Goal: Task Accomplishment & Management: Complete application form

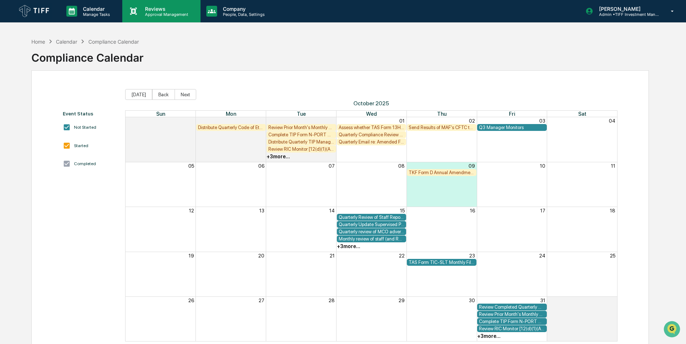
click at [166, 8] on p "Reviews" at bounding box center [165, 9] width 53 height 6
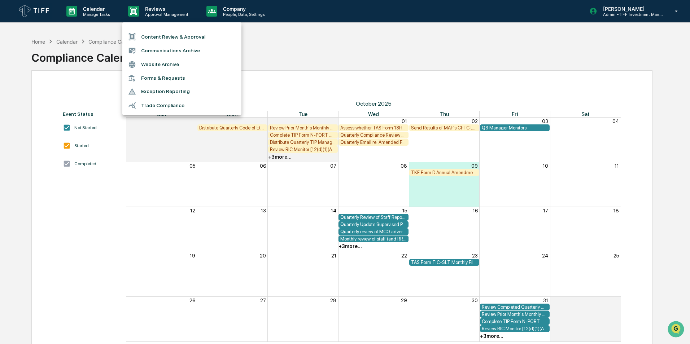
click at [185, 34] on li "Content Review & Approval" at bounding box center [181, 37] width 119 height 14
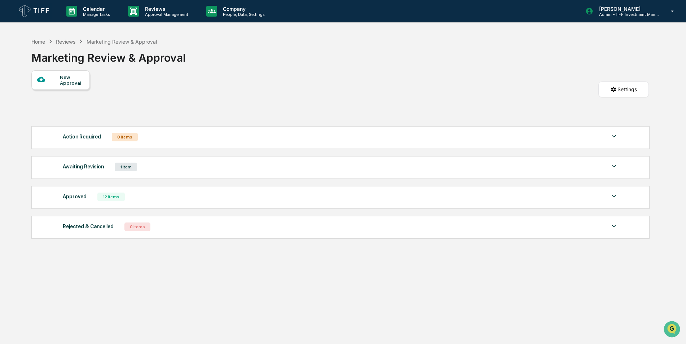
click at [389, 92] on div "New Approval Settings" at bounding box center [339, 96] width 617 height 52
click at [299, 58] on div "Home Reviews Marketing Review & Approval Marketing Review & Approval" at bounding box center [339, 52] width 617 height 36
click at [538, 52] on div "Home Reviews Marketing Review & Approval Marketing Review & Approval" at bounding box center [339, 52] width 617 height 36
click at [86, 169] on div "Awaiting Revision" at bounding box center [83, 166] width 41 height 9
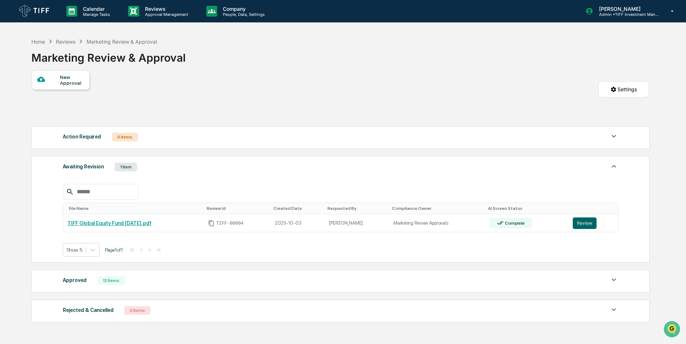
click at [332, 159] on div "Awaiting Revision 1 Item File Name Review Id Created Date Requested By Complian…" at bounding box center [340, 209] width 618 height 106
click at [452, 253] on div "Show 5 Page 1 of 1 |< < > >|" at bounding box center [341, 250] width 556 height 14
click at [143, 221] on link "TIFF Global Equity Fund [DATE].pdf" at bounding box center [109, 223] width 84 height 6
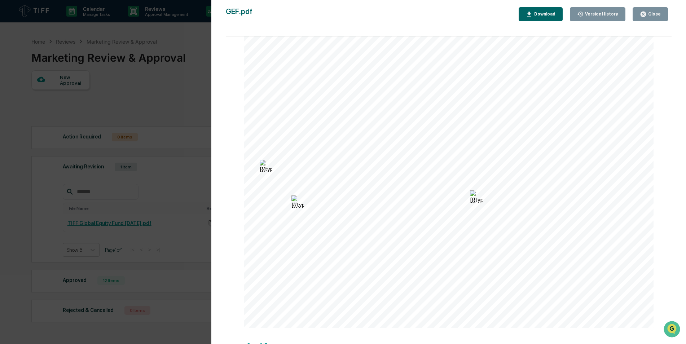
scroll to position [108, 0]
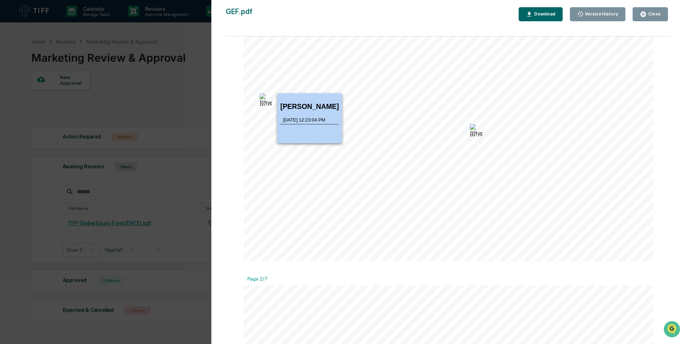
click at [260, 100] on img at bounding box center [266, 99] width 12 height 12
click at [263, 103] on img at bounding box center [266, 99] width 12 height 12
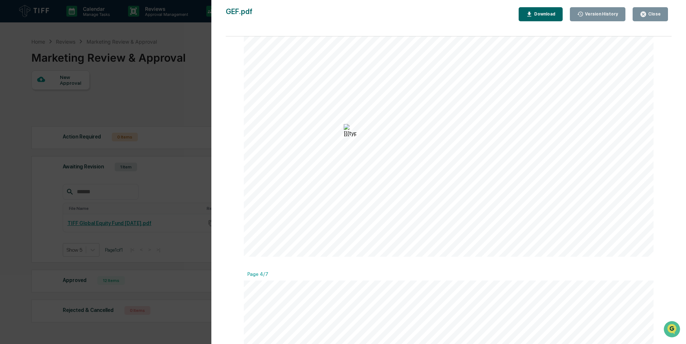
scroll to position [793, 0]
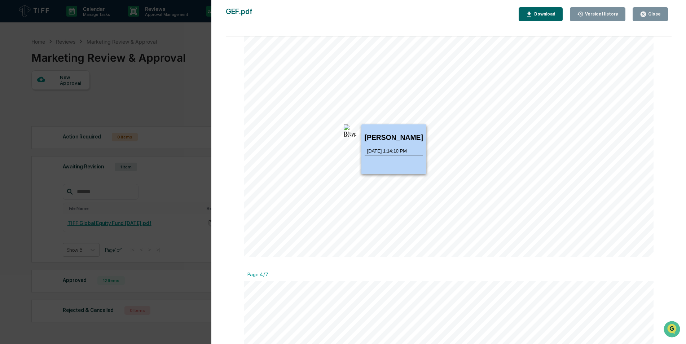
click at [344, 132] on img at bounding box center [350, 130] width 12 height 12
click at [391, 167] on p "Net" at bounding box center [394, 163] width 58 height 5
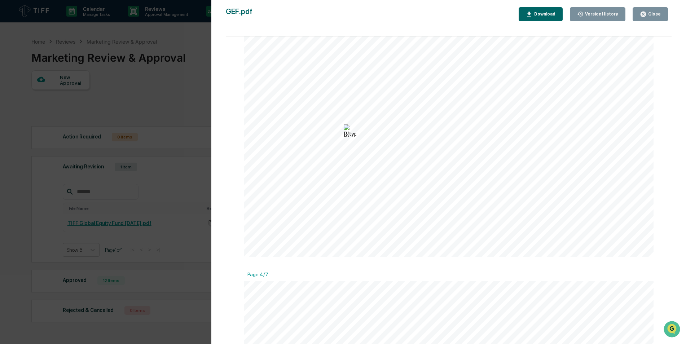
click at [139, 41] on div "Version History 10/07/2025, 05:32 PM Catherine McCabe 10/03/2025, 04:06 PM Sama…" at bounding box center [343, 172] width 686 height 344
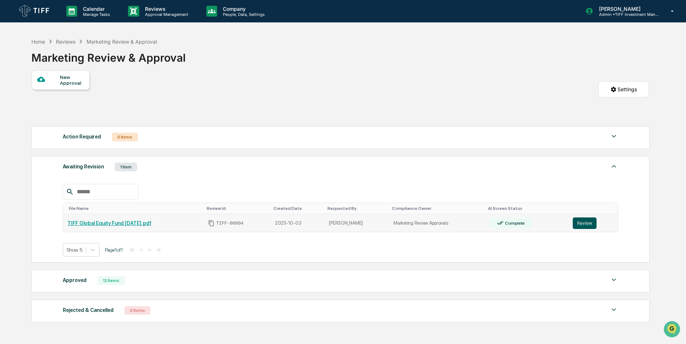
click at [589, 223] on button "Review" at bounding box center [585, 223] width 24 height 12
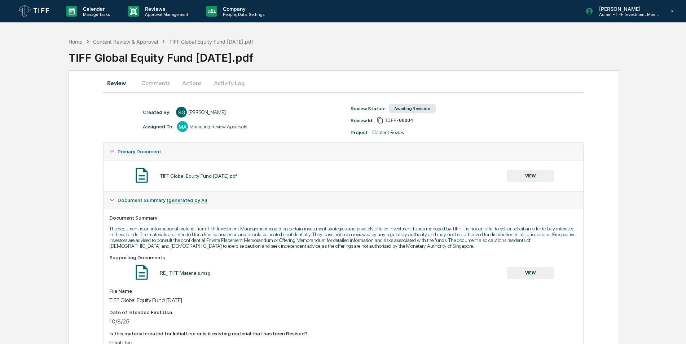
click at [161, 83] on button "Comments" at bounding box center [156, 82] width 40 height 17
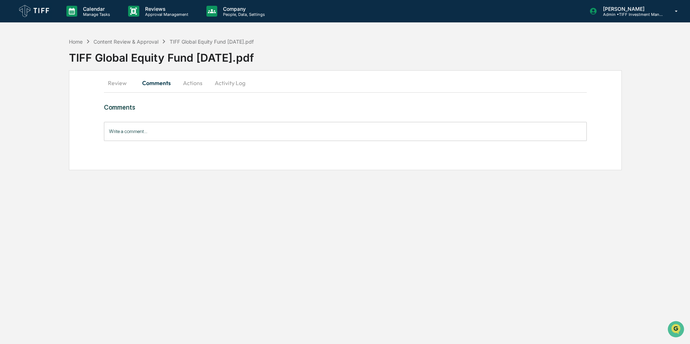
click at [179, 119] on div "Comments Write a comment... Write a comment..." at bounding box center [345, 123] width 483 height 38
click at [120, 82] on button "Review" at bounding box center [120, 82] width 32 height 17
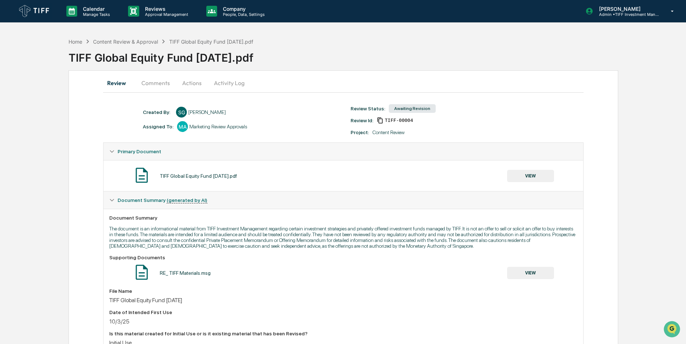
click at [116, 84] on button "Review" at bounding box center [119, 82] width 32 height 17
click at [155, 84] on button "Comments" at bounding box center [156, 82] width 40 height 17
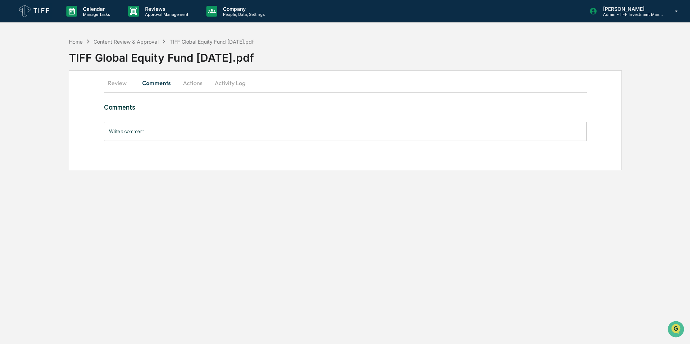
click at [187, 84] on button "Actions" at bounding box center [192, 82] width 32 height 17
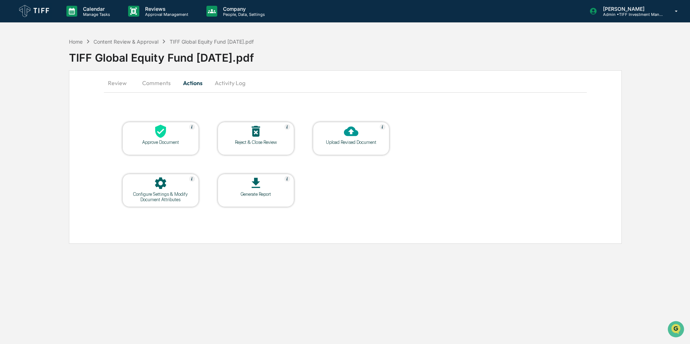
click at [254, 186] on icon at bounding box center [255, 183] width 14 height 14
click at [143, 12] on p "Approval Management" at bounding box center [165, 14] width 53 height 5
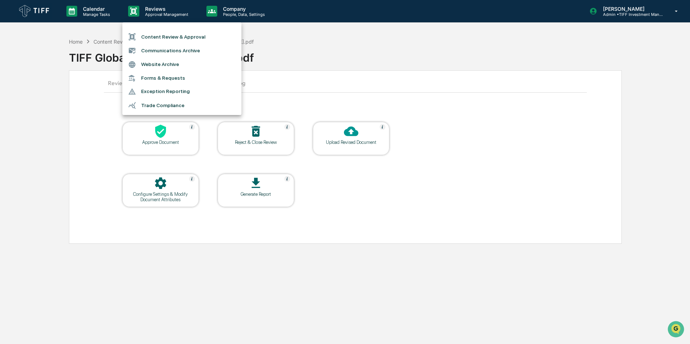
click at [176, 38] on li "Content Review & Approval" at bounding box center [181, 37] width 119 height 14
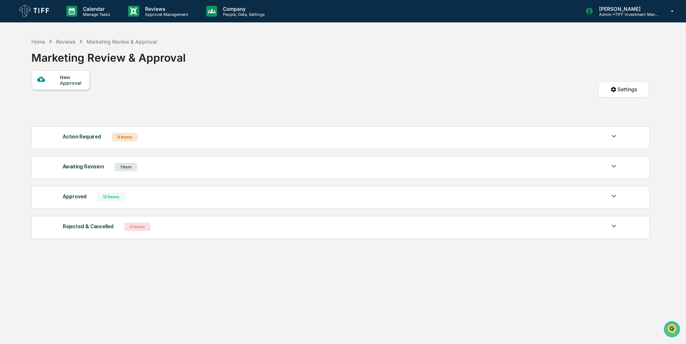
click at [191, 135] on div "Action Required 0 Items" at bounding box center [341, 137] width 556 height 10
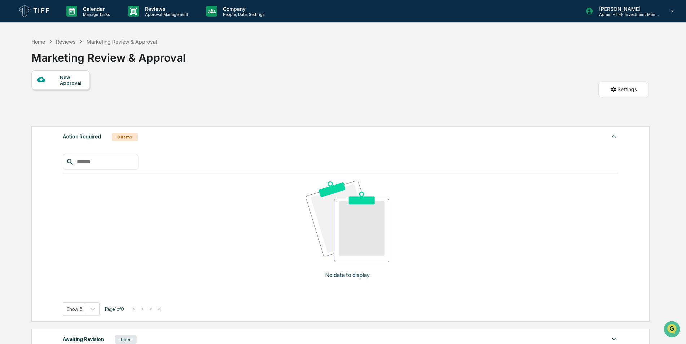
click at [194, 132] on div "Action Required 0 Items" at bounding box center [341, 137] width 556 height 10
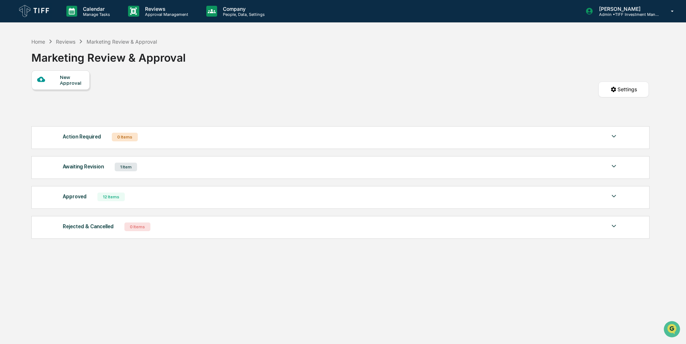
click at [321, 54] on div "Home Reviews Marketing Review & Approval Marketing Review & Approval" at bounding box center [339, 52] width 617 height 36
click at [60, 84] on div "New Approval" at bounding box center [72, 80] width 24 height 12
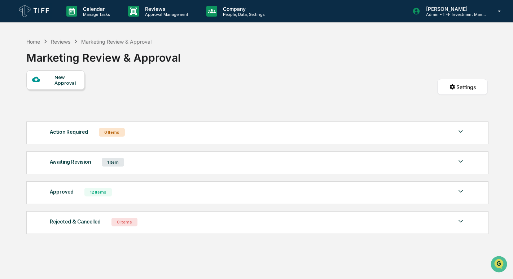
click at [242, 66] on div "Home Reviews Marketing Review & Approval Marketing Review & Approval" at bounding box center [257, 52] width 462 height 36
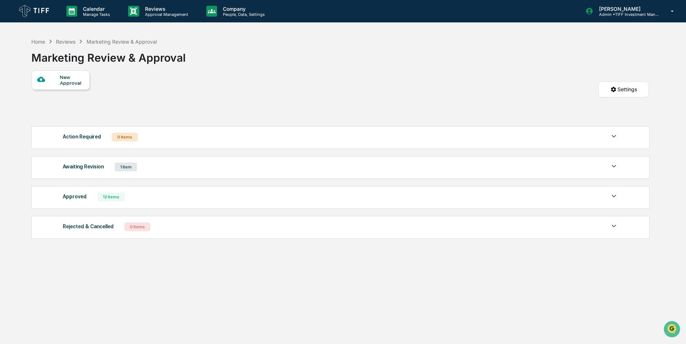
click at [61, 69] on div "Home Reviews Marketing Review & Approval Marketing Review & Approval" at bounding box center [108, 52] width 154 height 36
click at [61, 76] on div "New Approval" at bounding box center [72, 80] width 24 height 12
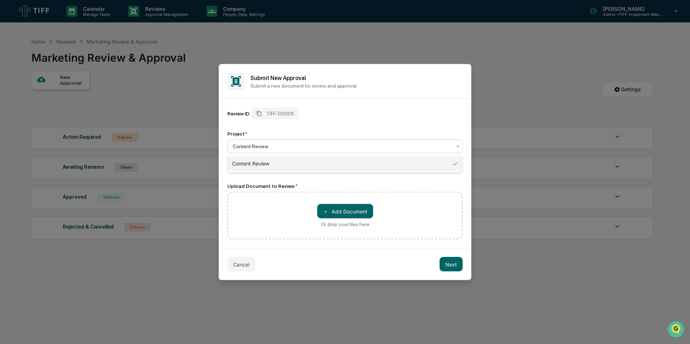
click at [337, 149] on div at bounding box center [342, 146] width 219 height 7
click at [329, 158] on div "Content Review" at bounding box center [345, 164] width 234 height 14
click at [345, 218] on button "＋ Add Document" at bounding box center [345, 211] width 56 height 14
click at [360, 212] on button "＋ Add Document" at bounding box center [345, 211] width 56 height 14
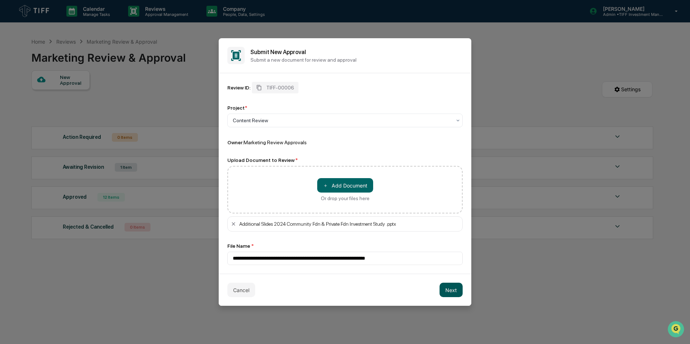
click at [451, 288] on button "Next" at bounding box center [450, 290] width 23 height 14
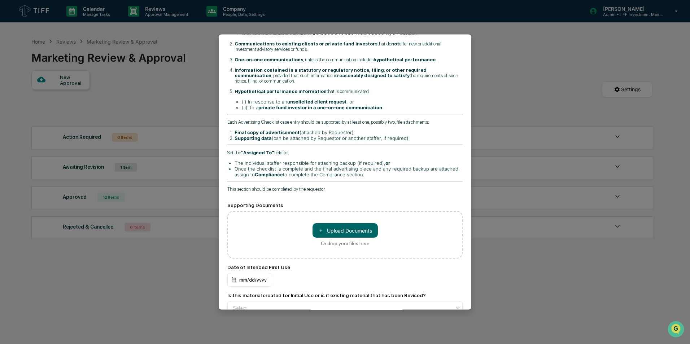
scroll to position [216, 0]
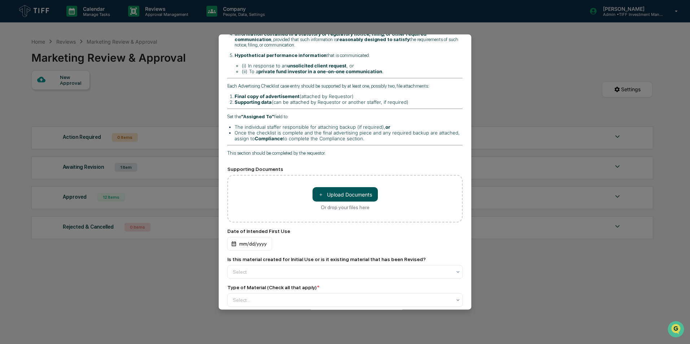
click at [366, 188] on button "＋ Upload Documents" at bounding box center [344, 194] width 65 height 14
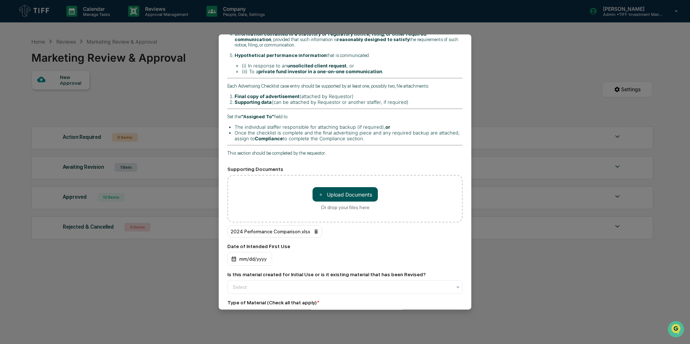
click at [356, 187] on button "＋ Upload Documents" at bounding box center [344, 194] width 65 height 14
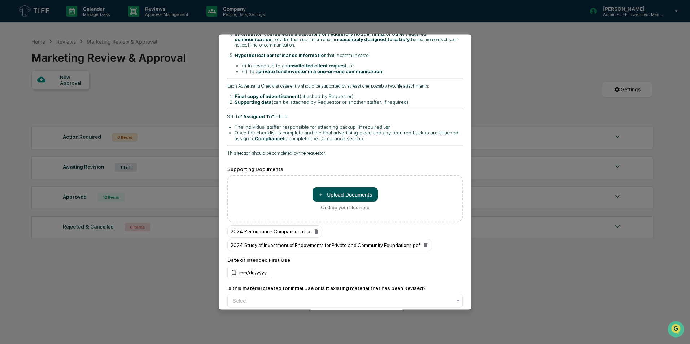
click at [354, 187] on button "＋ Upload Documents" at bounding box center [344, 194] width 65 height 14
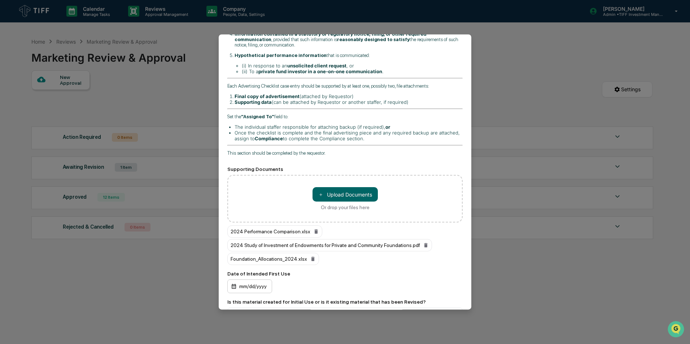
click at [249, 279] on div "mm/dd/yyyy" at bounding box center [249, 286] width 45 height 14
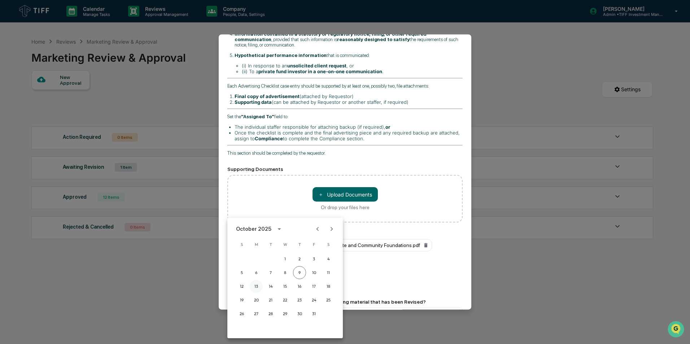
click at [256, 287] on button "13" at bounding box center [256, 286] width 13 height 13
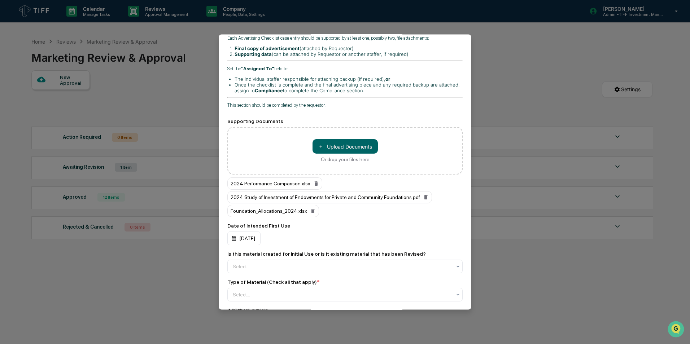
scroll to position [325, 0]
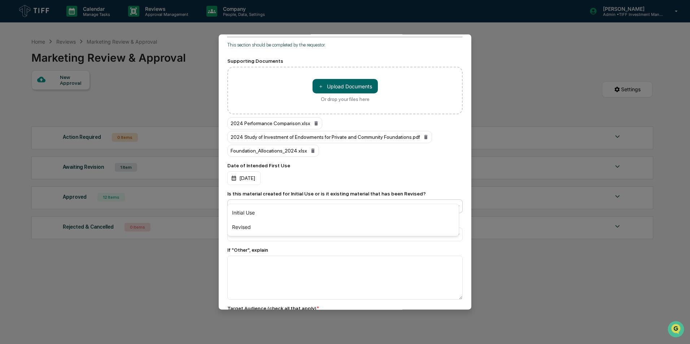
click at [241, 203] on div at bounding box center [342, 206] width 219 height 7
click at [247, 208] on div "Initial Use" at bounding box center [343, 213] width 231 height 14
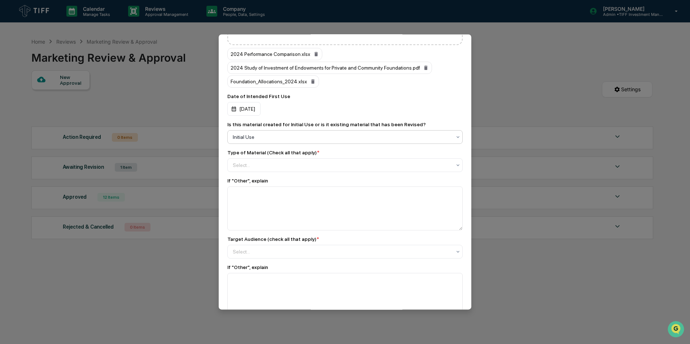
scroll to position [397, 0]
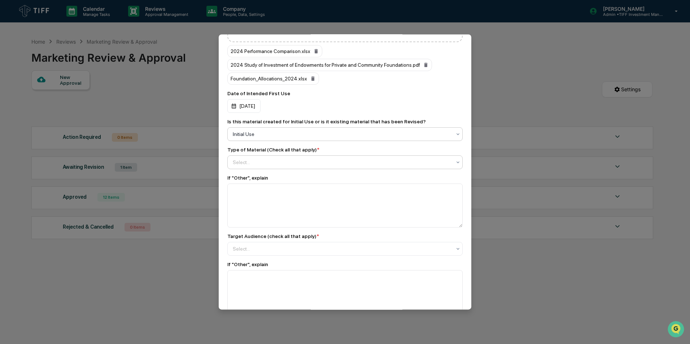
click at [256, 157] on div "Select..." at bounding box center [342, 163] width 226 height 12
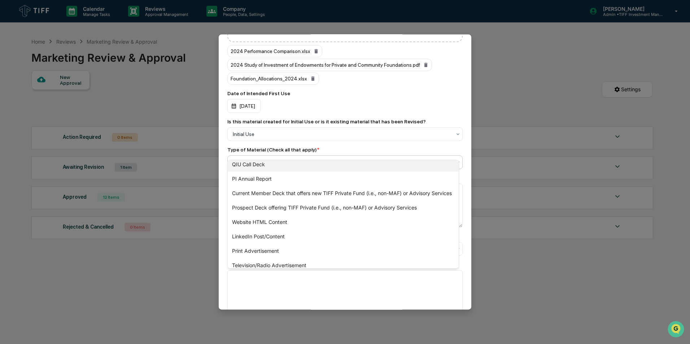
scroll to position [250, 0]
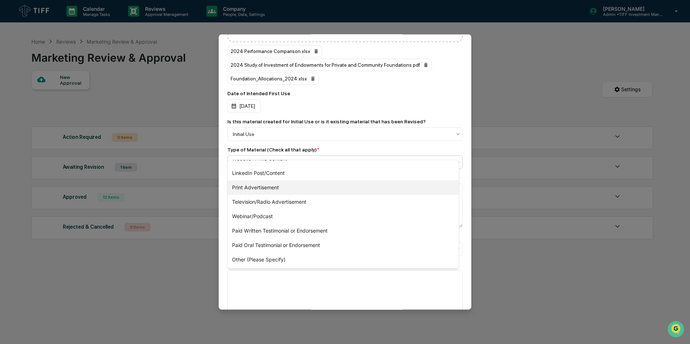
click at [311, 185] on div "Print Advertisement" at bounding box center [343, 187] width 231 height 14
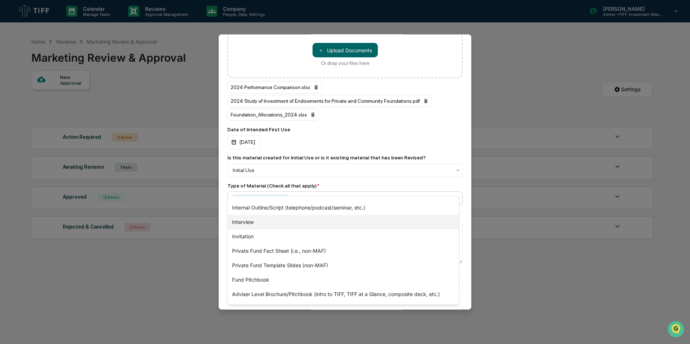
scroll to position [19, 0]
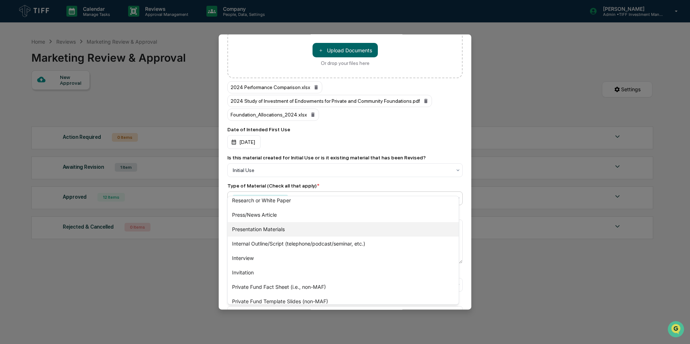
click at [282, 230] on div "Presentation Materials" at bounding box center [343, 229] width 231 height 14
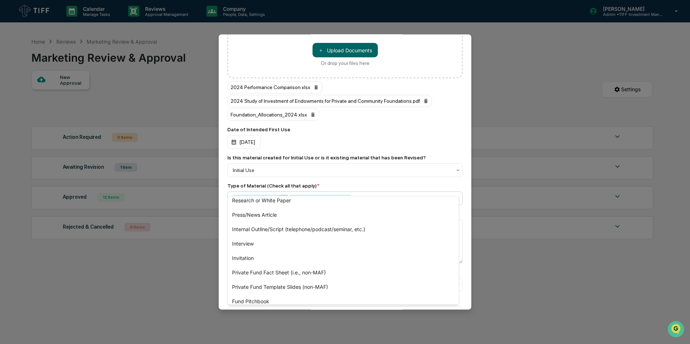
click at [282, 196] on icon "Remove Print Advertisement" at bounding box center [283, 198] width 5 height 5
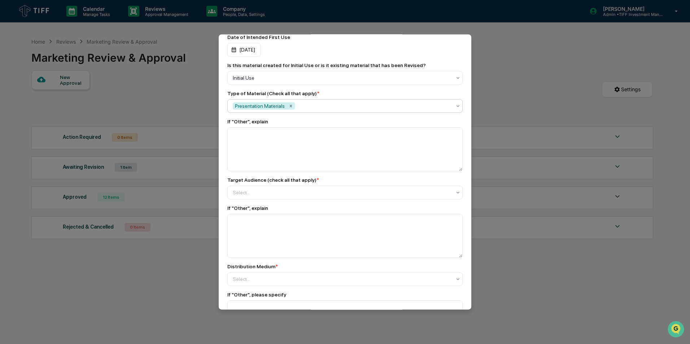
scroll to position [469, 0]
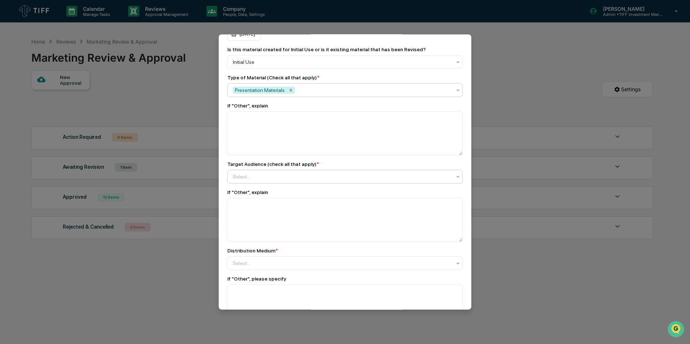
click at [313, 171] on div "Select..." at bounding box center [342, 177] width 226 height 12
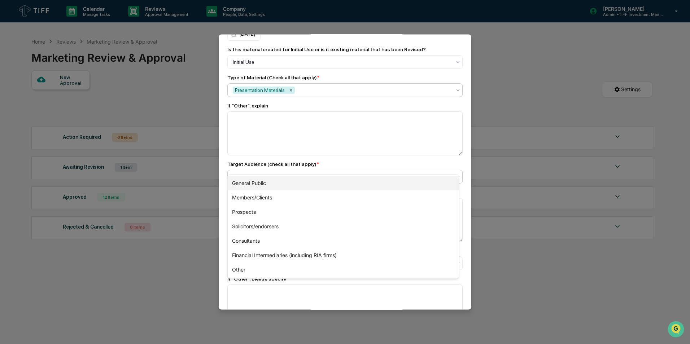
click at [298, 182] on div "General Public" at bounding box center [343, 183] width 231 height 14
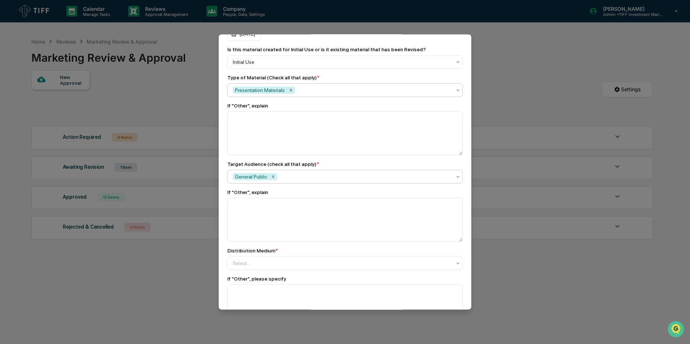
click at [310, 173] on div at bounding box center [364, 176] width 173 height 7
click at [340, 173] on div at bounding box center [364, 176] width 173 height 7
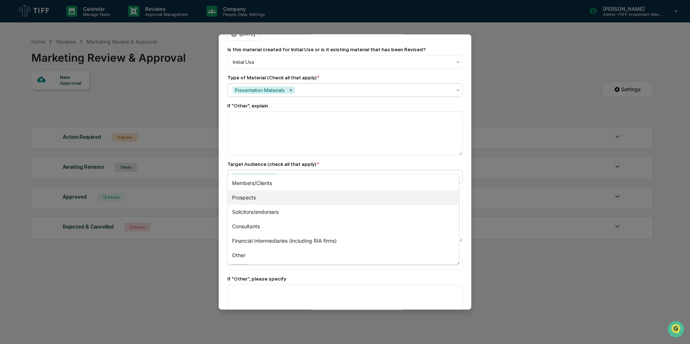
click at [311, 199] on div "Prospects" at bounding box center [343, 197] width 231 height 14
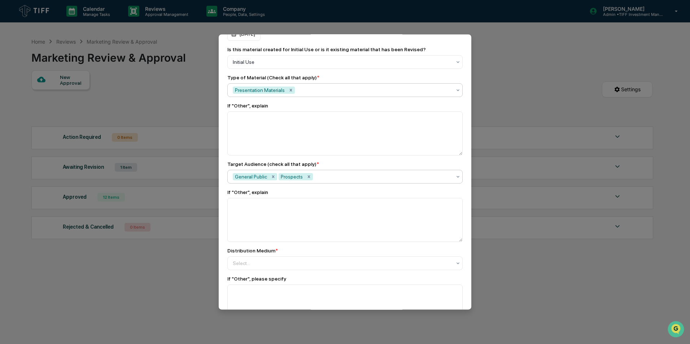
click at [355, 173] on div at bounding box center [382, 176] width 137 height 7
click at [348, 173] on div at bounding box center [382, 176] width 137 height 7
click at [343, 182] on div "Members/Clients" at bounding box center [343, 183] width 231 height 14
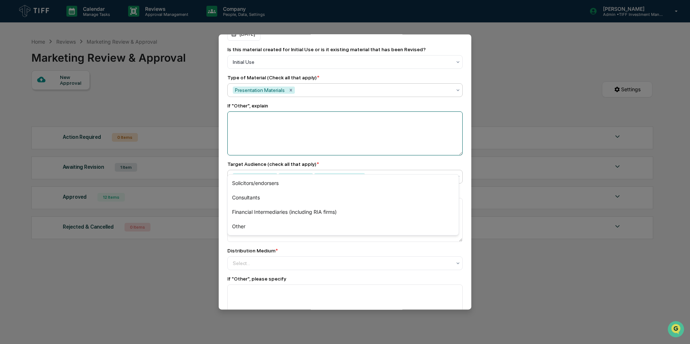
click at [395, 141] on textarea at bounding box center [344, 133] width 235 height 44
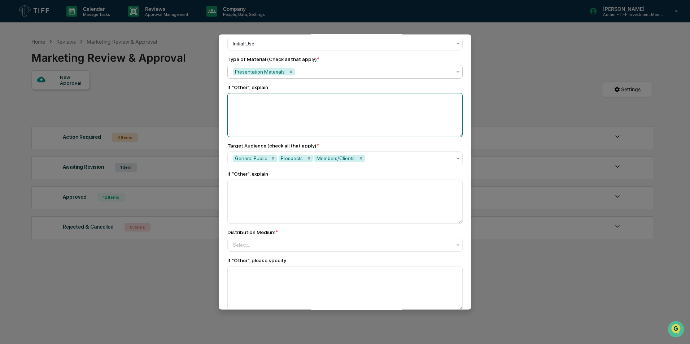
scroll to position [505, 0]
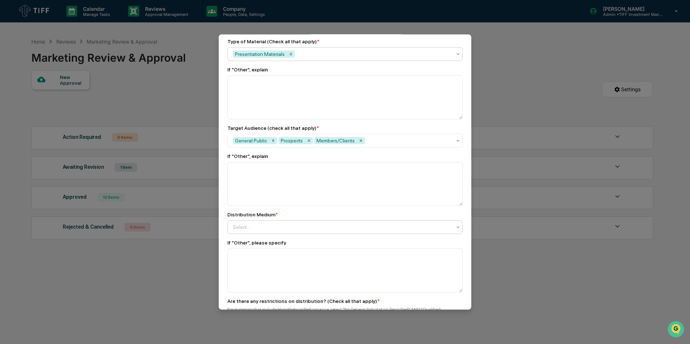
click at [257, 224] on div at bounding box center [342, 227] width 219 height 7
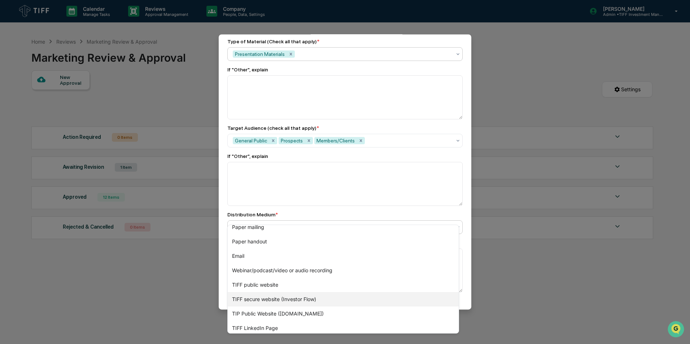
scroll to position [0, 0]
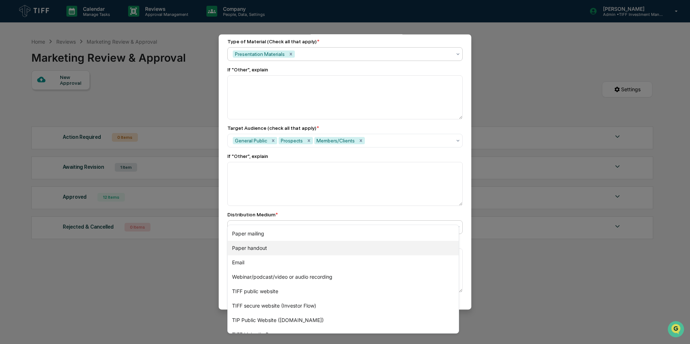
click at [281, 243] on div "Paper handout" at bounding box center [343, 248] width 231 height 14
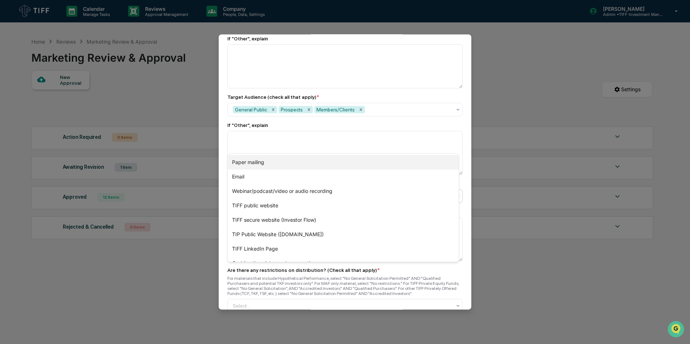
scroll to position [577, 0]
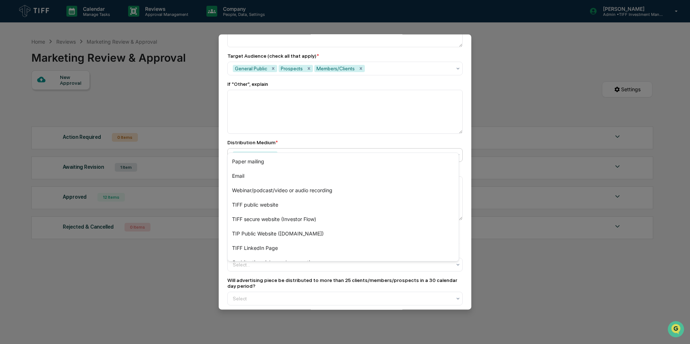
click at [464, 198] on div "To be completed for each newly created Advertisement. An "advertisement" includ…" at bounding box center [345, 194] width 252 height 1404
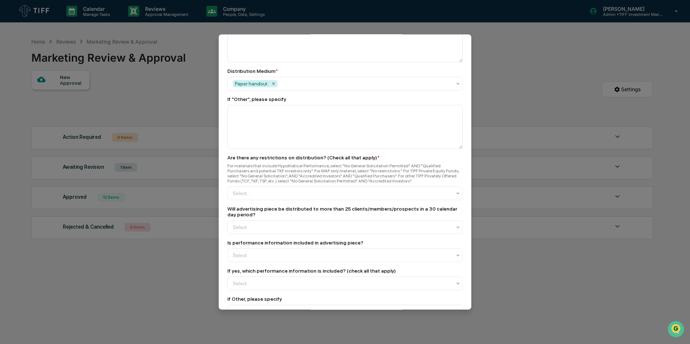
scroll to position [649, 0]
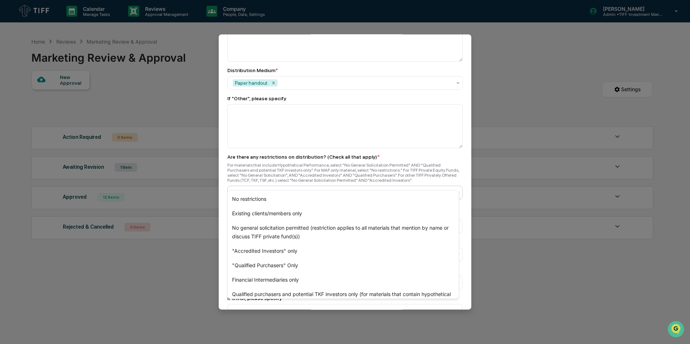
click at [277, 189] on div at bounding box center [342, 192] width 219 height 7
click at [276, 195] on div "No restrictions" at bounding box center [343, 199] width 231 height 14
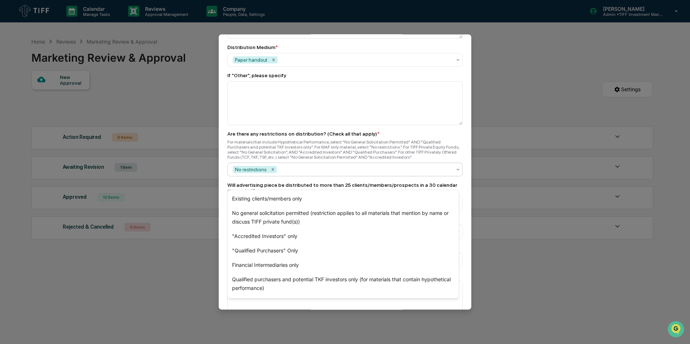
scroll to position [685, 0]
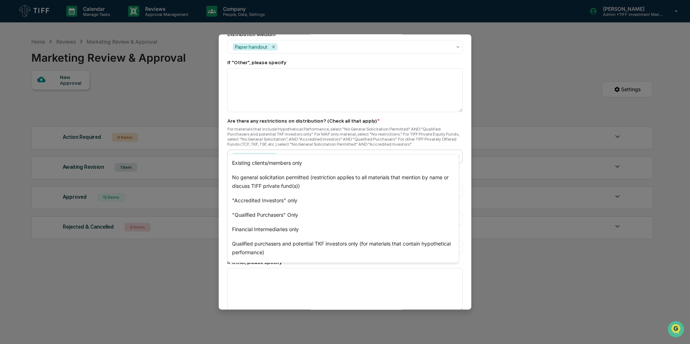
click at [463, 153] on div "To be completed for each newly created Advertisement. An "advertisement" includ…" at bounding box center [345, 86] width 252 height 1404
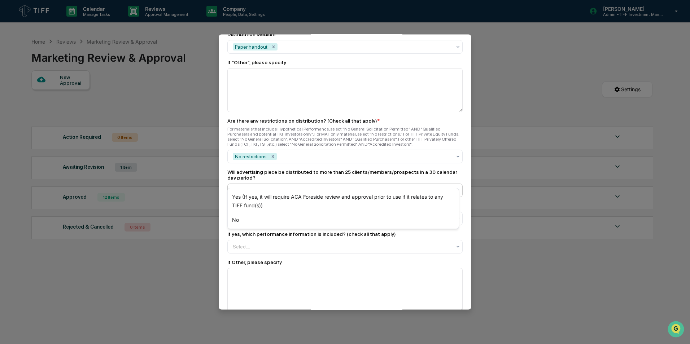
click at [307, 187] on div at bounding box center [342, 190] width 219 height 7
click at [287, 204] on div "Yes (If yes, it will require ACA Foreside review and approval prior to use if i…" at bounding box center [343, 201] width 231 height 23
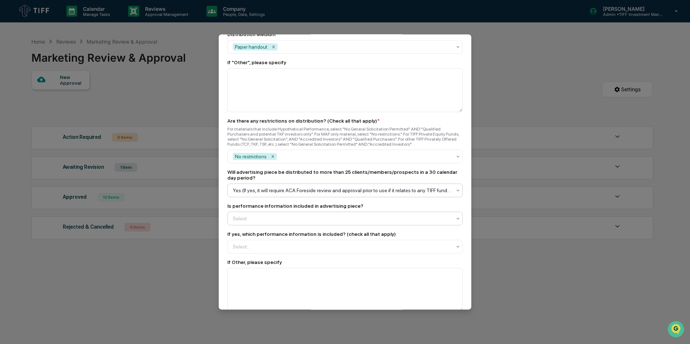
click at [344, 215] on div at bounding box center [342, 218] width 219 height 7
click at [305, 221] on div "Yes" at bounding box center [343, 225] width 231 height 14
click at [274, 243] on div at bounding box center [342, 246] width 219 height 7
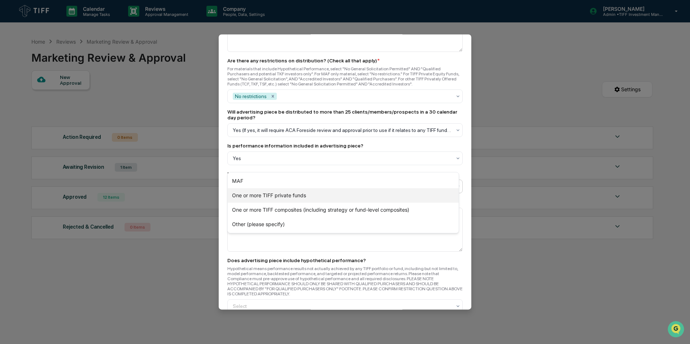
scroll to position [757, 0]
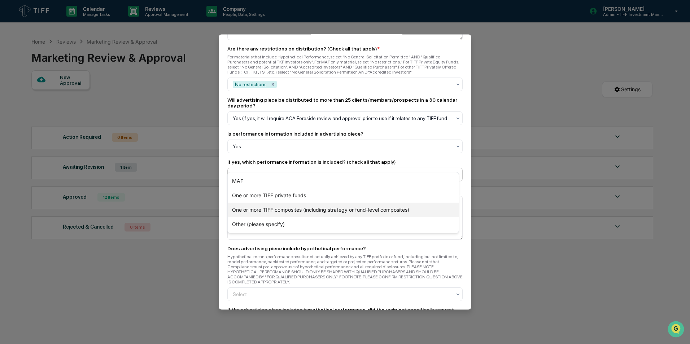
click at [336, 214] on div "One or more TIFF composites (including strategy or fund-level composites)" at bounding box center [343, 210] width 231 height 14
click at [445, 159] on div "If yes, which performance information is included? (check all that apply)" at bounding box center [344, 162] width 235 height 6
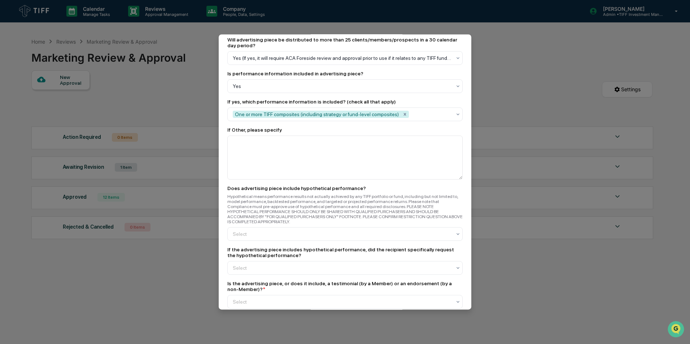
scroll to position [829, 0]
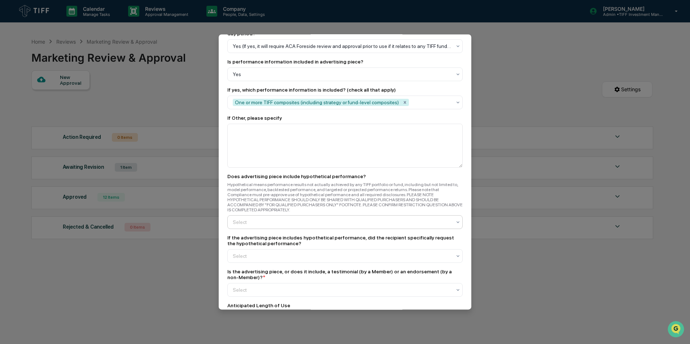
click at [258, 219] on div at bounding box center [342, 222] width 219 height 7
click at [266, 236] on div "No" at bounding box center [343, 238] width 231 height 14
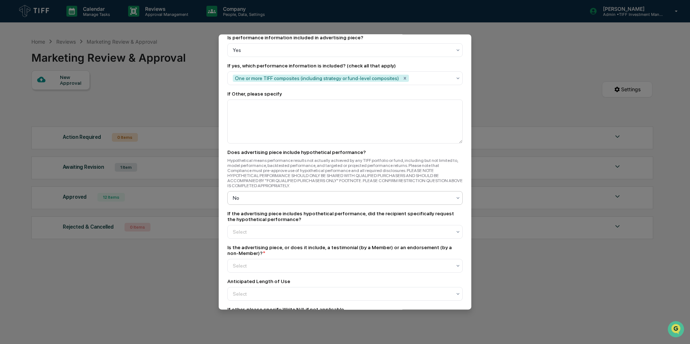
scroll to position [866, 0]
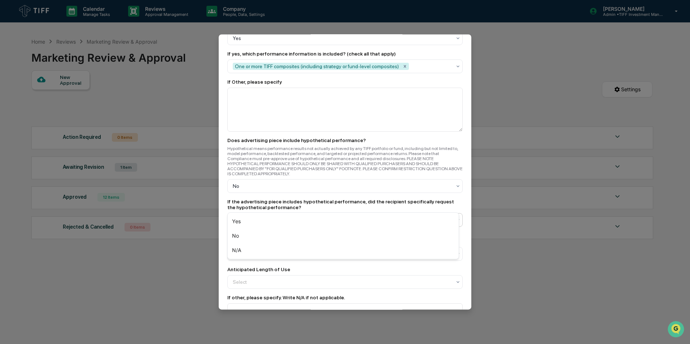
click at [291, 215] on div "Select" at bounding box center [342, 220] width 226 height 10
click at [271, 235] on div "No" at bounding box center [343, 236] width 231 height 14
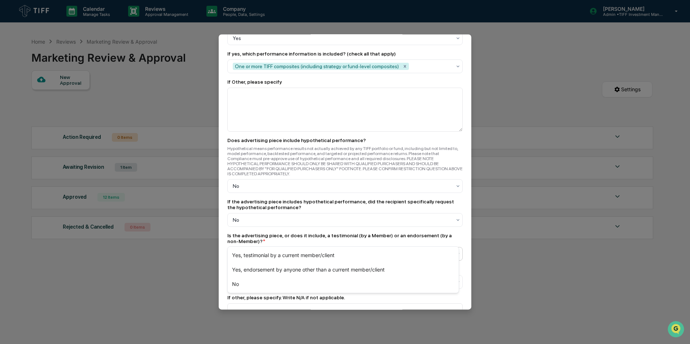
click at [341, 249] on div "Select" at bounding box center [342, 254] width 226 height 10
click at [303, 282] on div "No" at bounding box center [343, 284] width 231 height 14
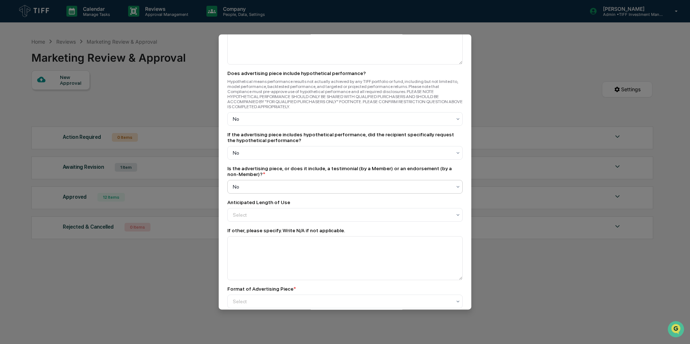
scroll to position [938, 0]
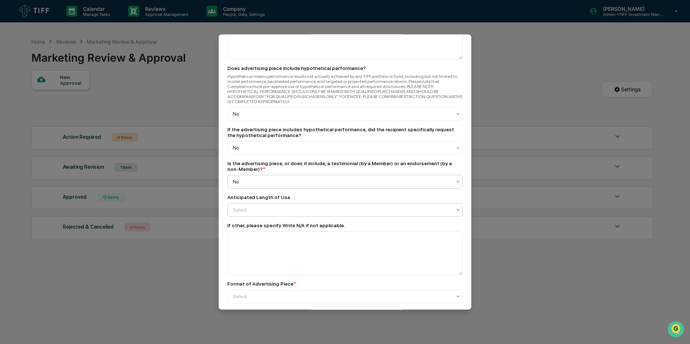
click at [261, 206] on div at bounding box center [342, 209] width 219 height 7
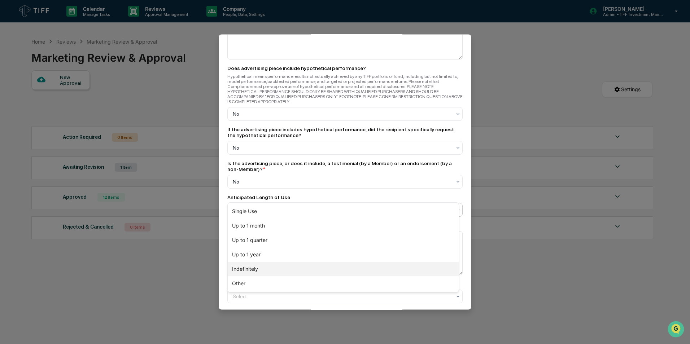
click at [281, 263] on div "Indefinitely" at bounding box center [343, 269] width 231 height 14
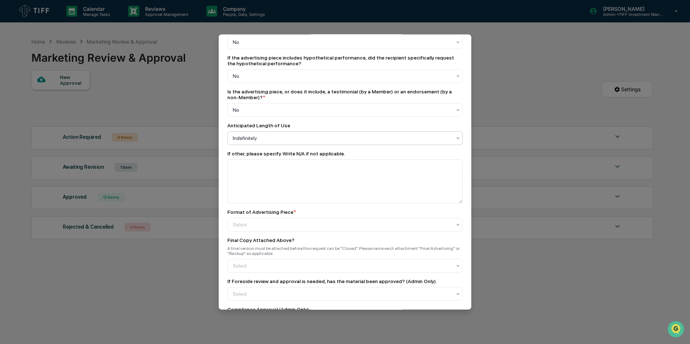
scroll to position [1010, 0]
click at [284, 221] on div at bounding box center [342, 224] width 219 height 7
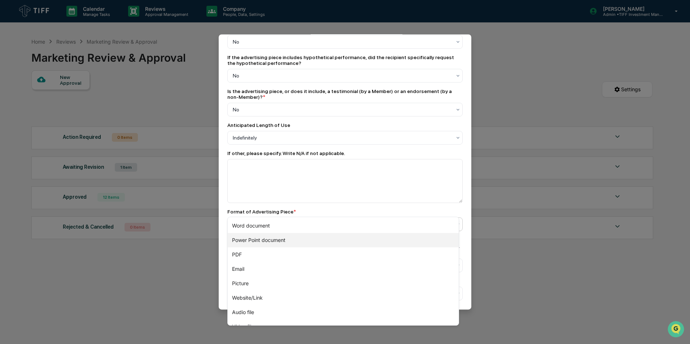
click at [274, 241] on div "Power Point document" at bounding box center [343, 240] width 231 height 14
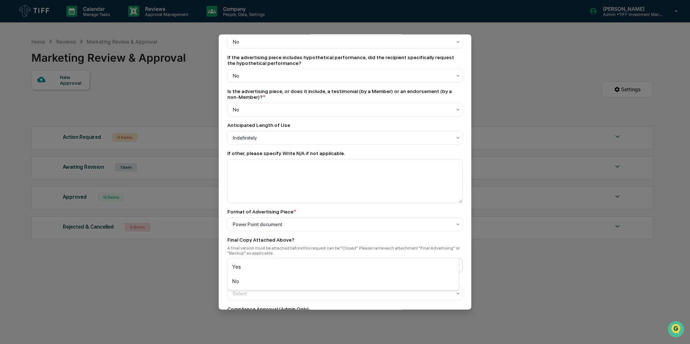
click at [278, 262] on div at bounding box center [342, 265] width 219 height 7
click at [267, 263] on div "Yes" at bounding box center [343, 267] width 231 height 14
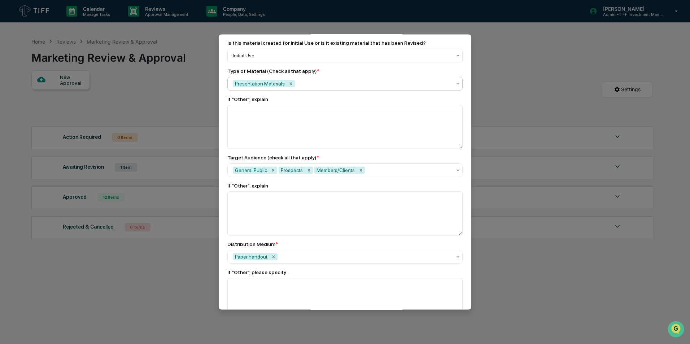
scroll to position [459, 0]
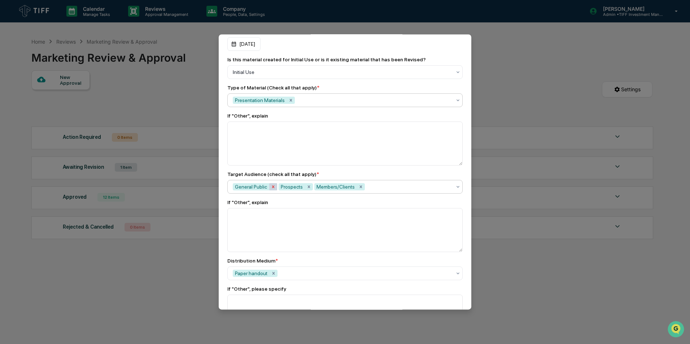
click at [271, 184] on icon "Remove General Public" at bounding box center [272, 186] width 5 height 5
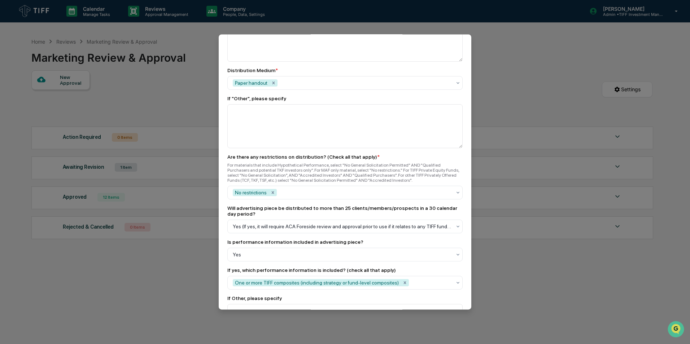
scroll to position [685, 0]
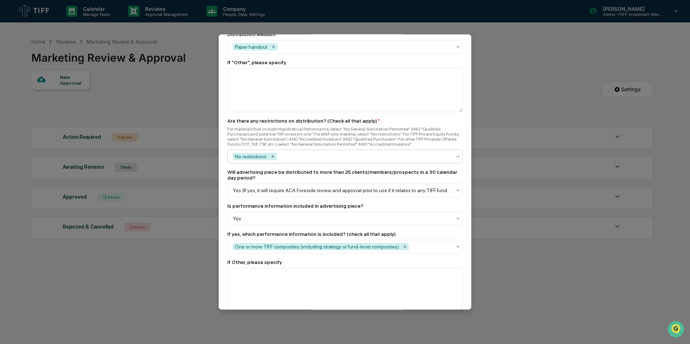
click at [410, 153] on div at bounding box center [364, 156] width 173 height 7
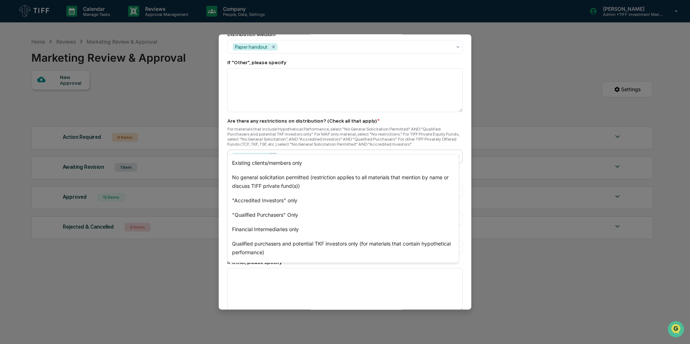
click at [271, 153] on div "Remove No restrictions" at bounding box center [273, 156] width 8 height 7
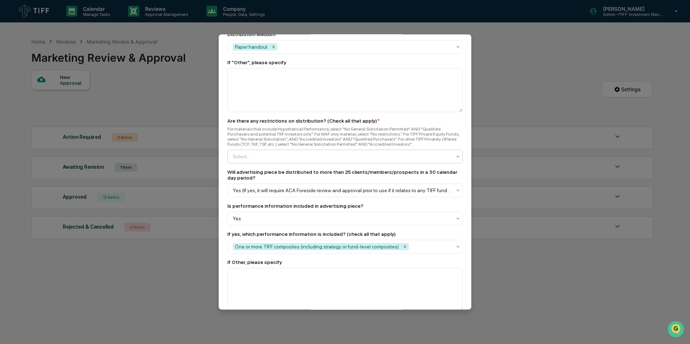
click at [307, 153] on div at bounding box center [342, 156] width 219 height 7
click at [293, 151] on div "Select..." at bounding box center [342, 157] width 226 height 12
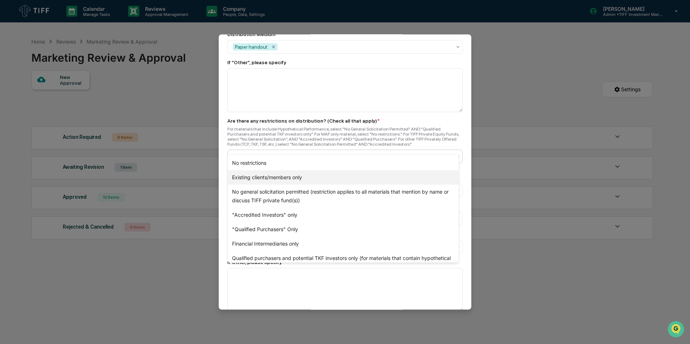
click at [283, 182] on div "Existing clients/members only" at bounding box center [343, 177] width 231 height 14
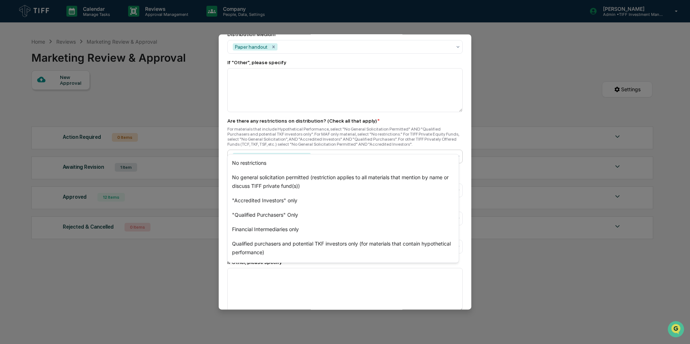
click at [337, 153] on div at bounding box center [381, 156] width 139 height 7
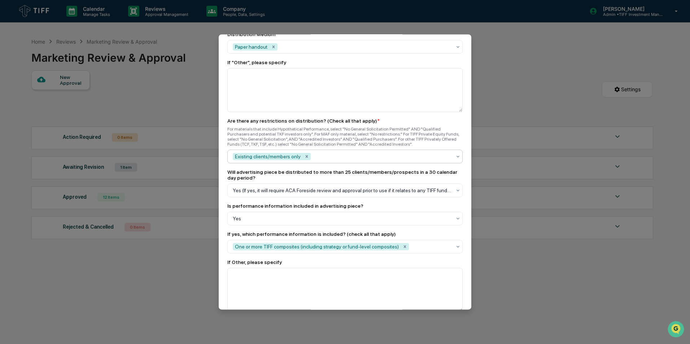
click at [334, 153] on div at bounding box center [381, 156] width 139 height 7
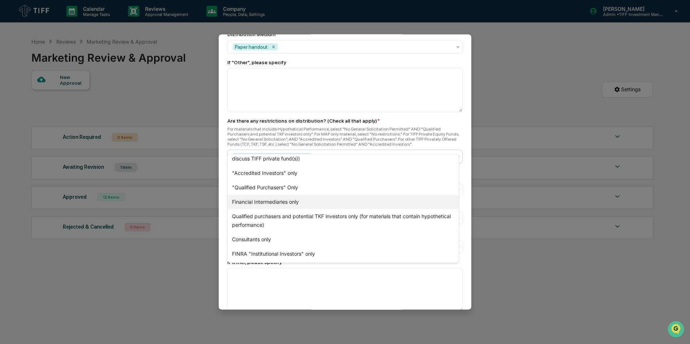
scroll to position [0, 0]
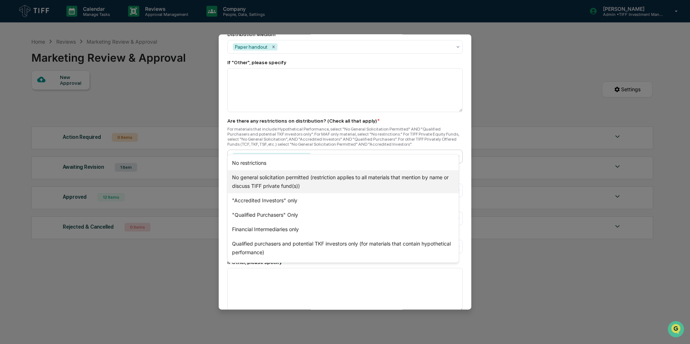
click at [324, 182] on div "No general solicitation permitted (restriction applies to all materials that me…" at bounding box center [343, 181] width 231 height 23
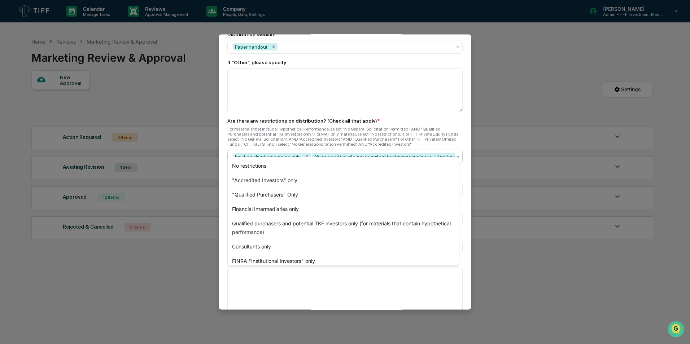
click at [466, 121] on div "To be completed for each newly created Advertisement. An "advertisement" includ…" at bounding box center [345, 86] width 252 height 1404
click at [453, 154] on icon "Remove No general solicitation permitted (restriction applies to all materials …" at bounding box center [455, 156] width 5 height 5
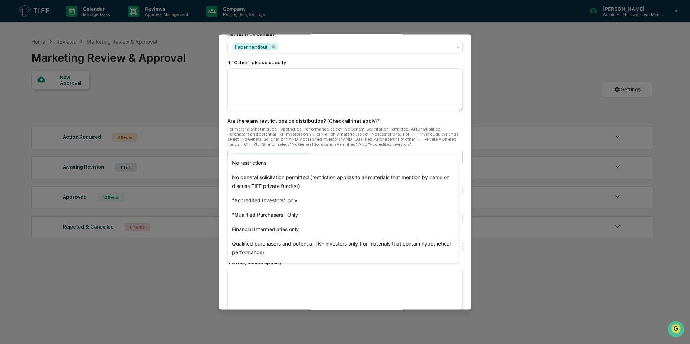
scroll to position [0, 0]
click at [294, 215] on div ""Qualified Purchasers" Only" at bounding box center [343, 215] width 231 height 14
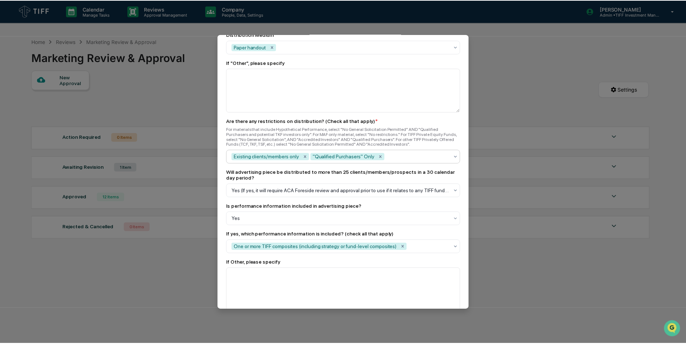
scroll to position [445, 0]
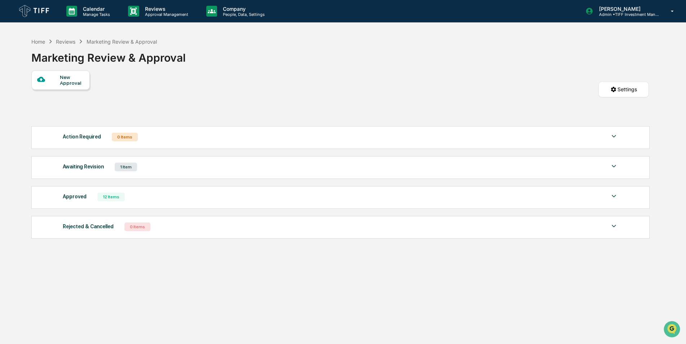
click at [345, 261] on div "Home Reviews Marketing Review & Approval Marketing Review & Approval New Approv…" at bounding box center [340, 206] width 639 height 344
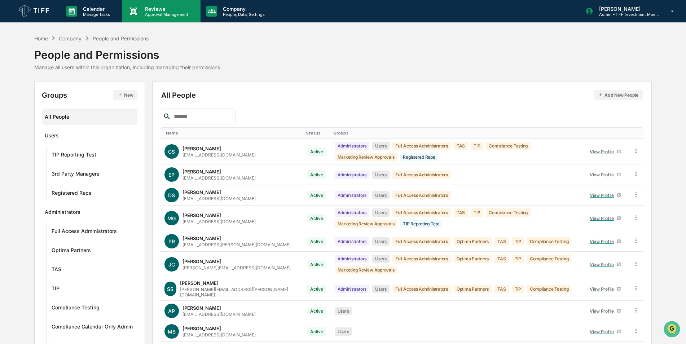
click at [173, 13] on p "Approval Management" at bounding box center [165, 14] width 53 height 5
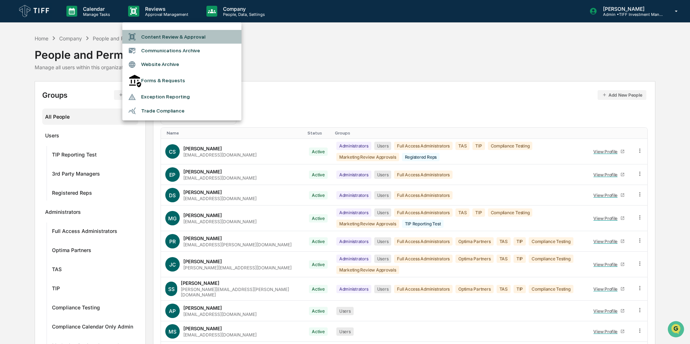
click at [175, 32] on li "Content Review & Approval" at bounding box center [181, 37] width 119 height 14
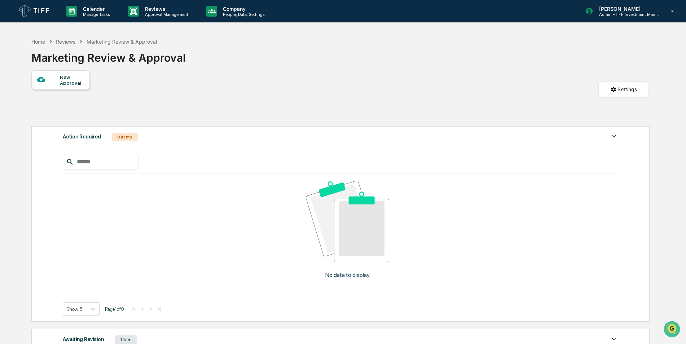
click at [285, 137] on div "Action Required 0 Items" at bounding box center [341, 137] width 556 height 10
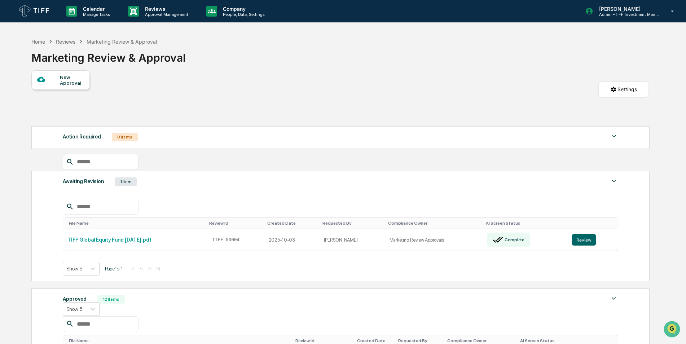
click at [43, 80] on icon at bounding box center [41, 79] width 8 height 5
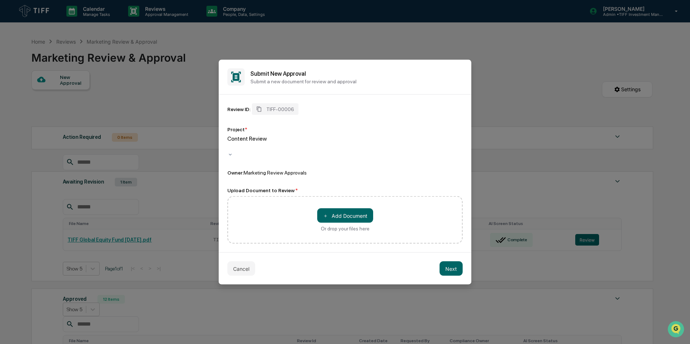
click at [229, 148] on div at bounding box center [228, 147] width 1 height 8
drag, startPoint x: 393, startPoint y: 204, endPoint x: 348, endPoint y: 212, distance: 45.0
click at [393, 204] on div "＋ Add Document Or drop your files here" at bounding box center [344, 220] width 235 height 48
click at [342, 211] on button "＋ Add Document" at bounding box center [345, 215] width 56 height 14
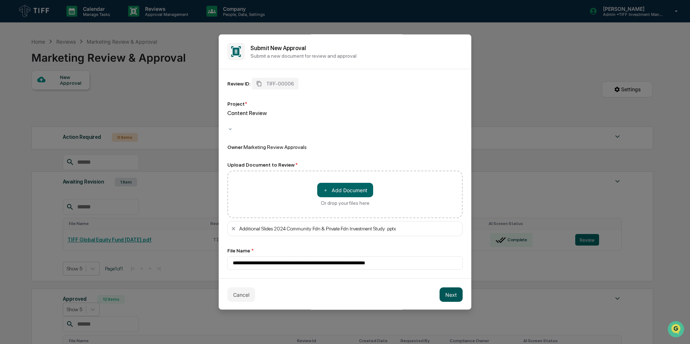
click at [448, 295] on button "Next" at bounding box center [450, 294] width 23 height 14
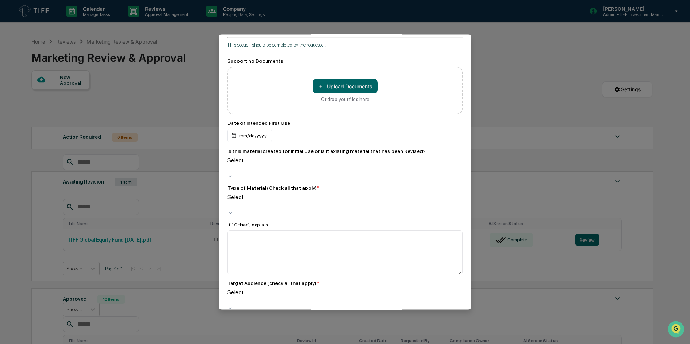
scroll to position [289, 0]
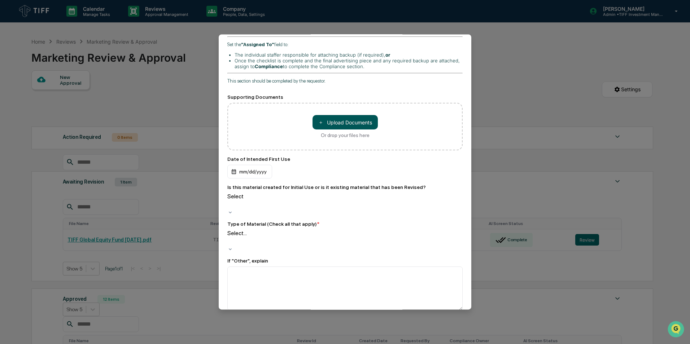
click at [333, 115] on button "＋ Upload Documents" at bounding box center [344, 122] width 65 height 14
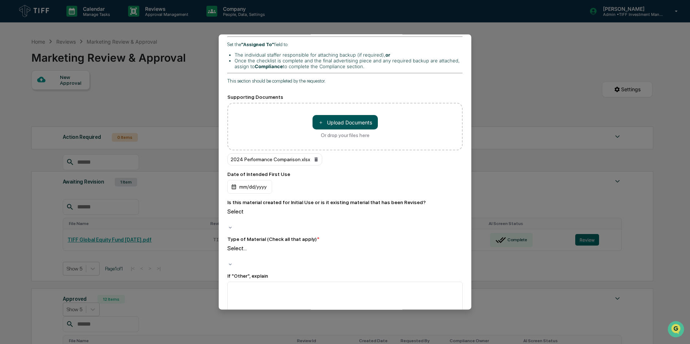
click at [362, 115] on button "＋ Upload Documents" at bounding box center [344, 122] width 65 height 14
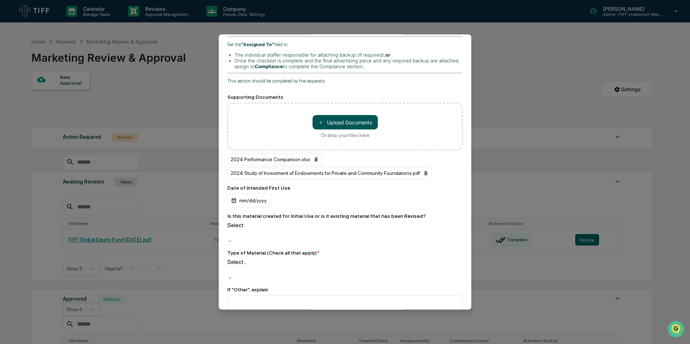
click at [352, 115] on button "＋ Upload Documents" at bounding box center [344, 122] width 65 height 14
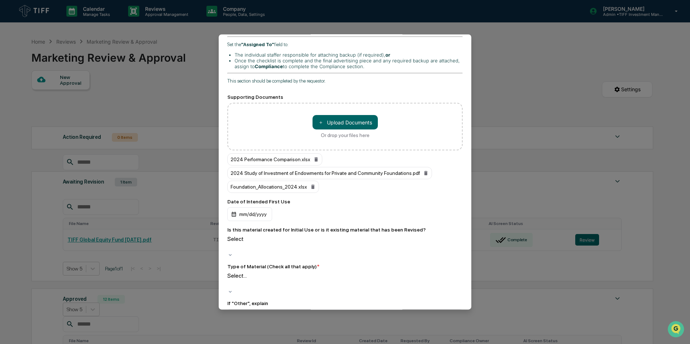
scroll to position [325, 0]
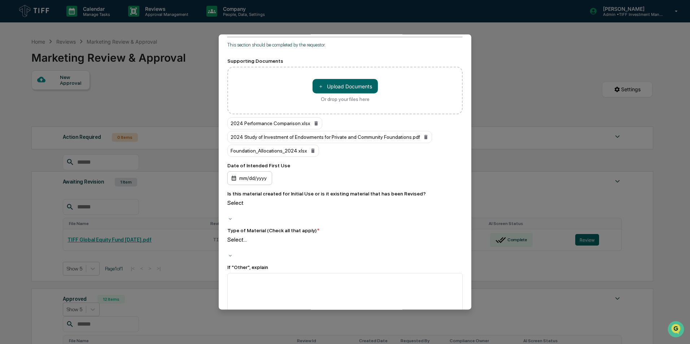
click at [256, 171] on div "mm/dd/yyyy" at bounding box center [249, 178] width 45 height 14
click at [229, 207] on div at bounding box center [228, 211] width 1 height 8
click at [290, 236] on div "Select..." at bounding box center [344, 247] width 235 height 22
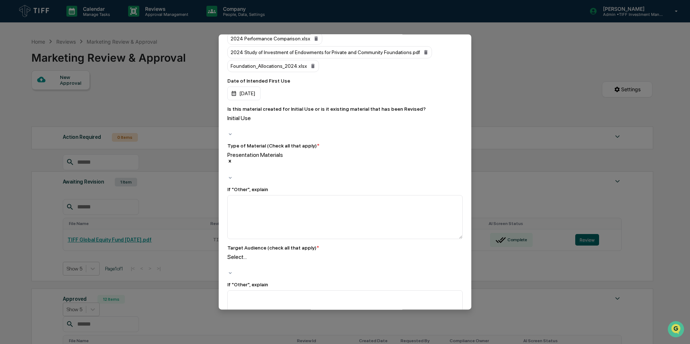
scroll to position [433, 0]
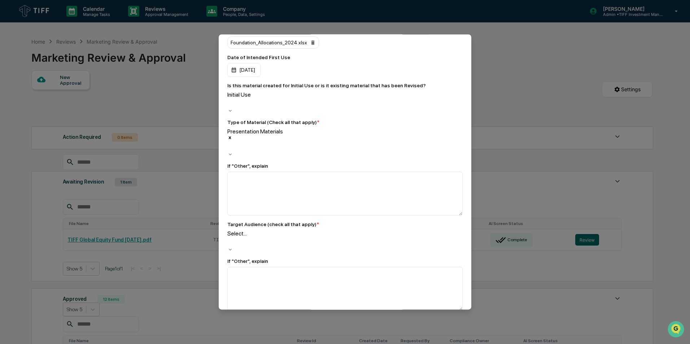
click at [281, 230] on div "Select..." at bounding box center [344, 241] width 235 height 22
click at [229, 245] on div at bounding box center [228, 249] width 1 height 8
click at [307, 230] on div "Members/Clients" at bounding box center [344, 241] width 235 height 23
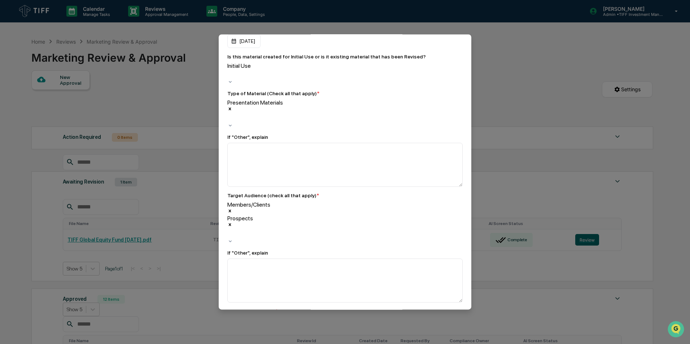
scroll to position [505, 0]
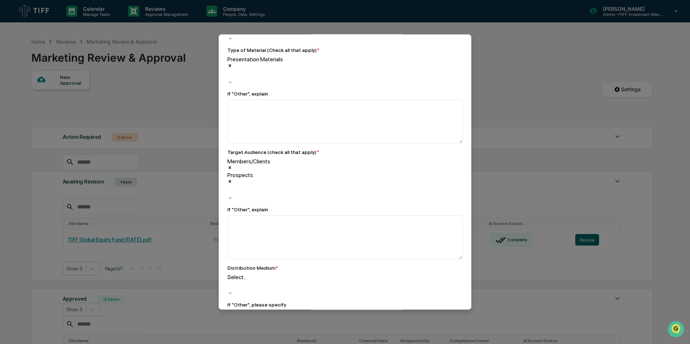
click at [423, 302] on div "If "Other", please specify" at bounding box center [344, 305] width 235 height 6
click at [271, 274] on div "Select..." at bounding box center [344, 282] width 235 height 17
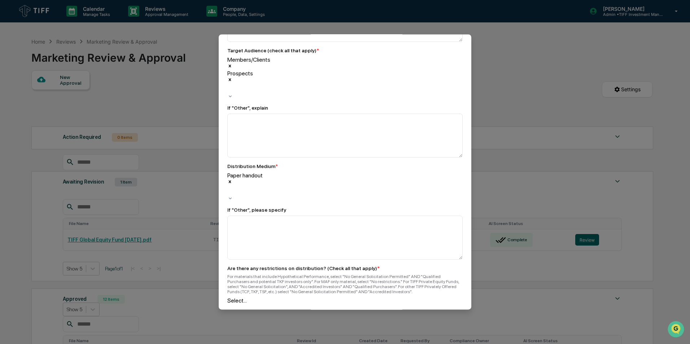
scroll to position [613, 0]
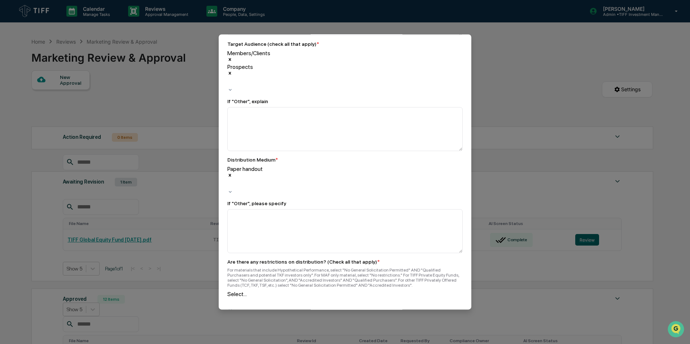
click at [229, 298] on div at bounding box center [228, 302] width 1 height 8
click at [323, 291] on div "Existing clients/members only" at bounding box center [344, 305] width 235 height 29
click at [229, 305] on div at bounding box center [228, 309] width 1 height 8
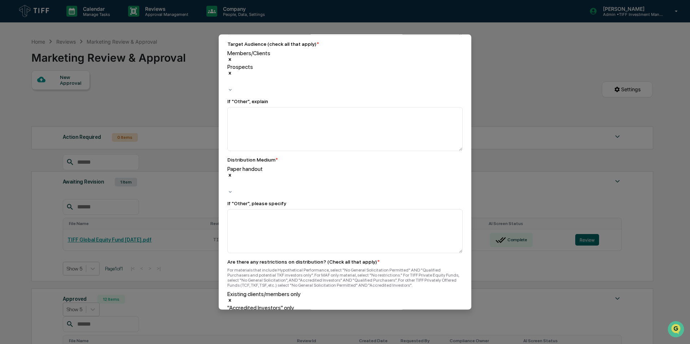
click at [231, 313] on icon at bounding box center [230, 314] width 3 height 3
click at [459, 230] on div "To be completed for each newly created Advertisement. An "advertisement" includ…" at bounding box center [345, 254] width 252 height 1597
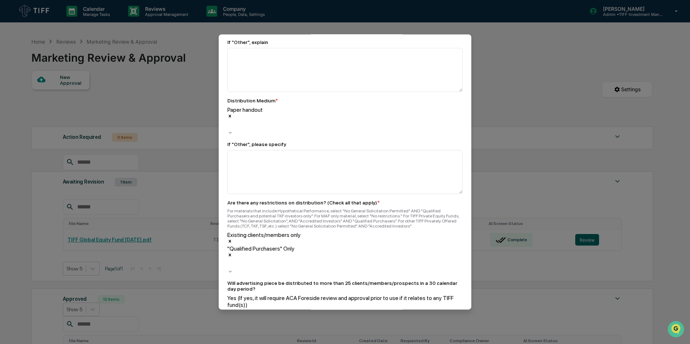
scroll to position [685, 0]
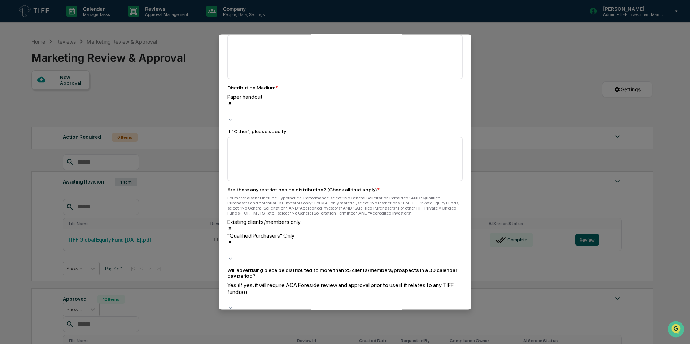
click at [229, 333] on div at bounding box center [228, 337] width 1 height 8
click at [463, 201] on div "To be completed for each newly created Advertisement. An "advertisement" includ…" at bounding box center [345, 189] width 252 height 1611
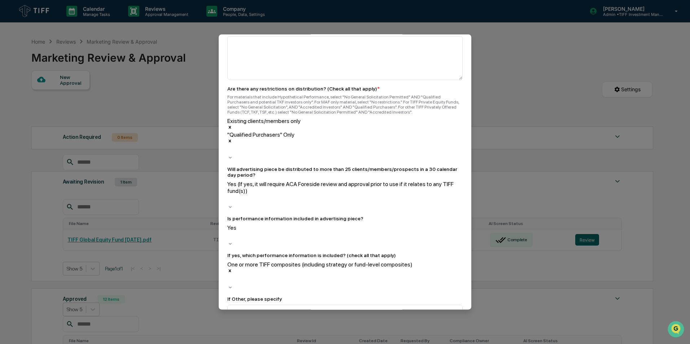
scroll to position [829, 0]
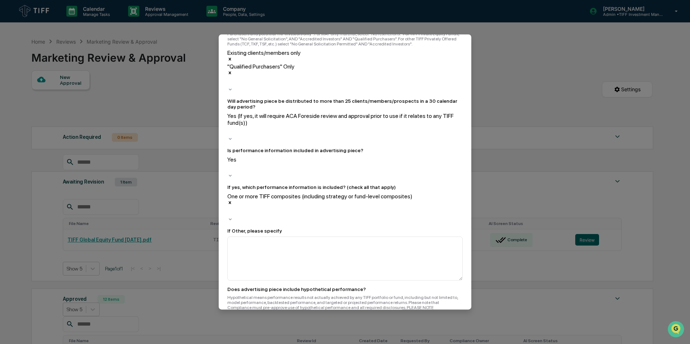
scroll to position [902, 0]
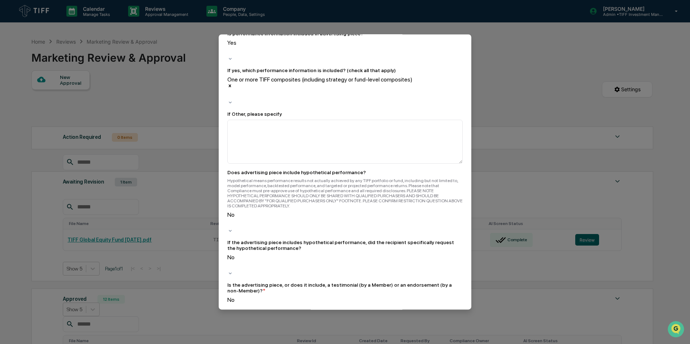
scroll to position [974, 0]
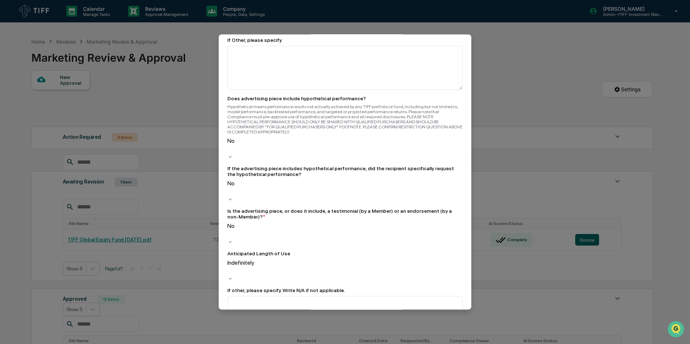
scroll to position [1046, 0]
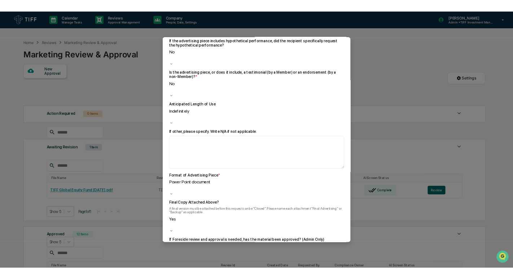
scroll to position [1180, 0]
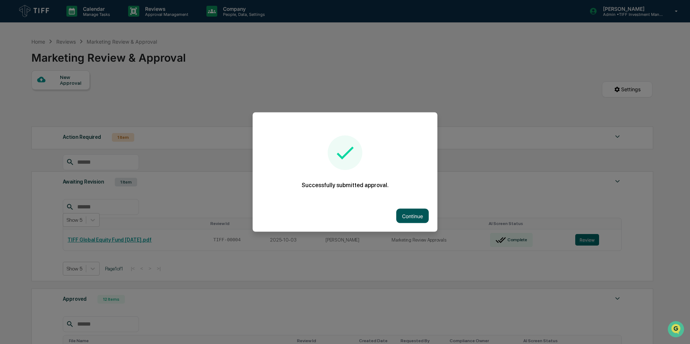
click at [408, 218] on button "Continue" at bounding box center [412, 216] width 32 height 14
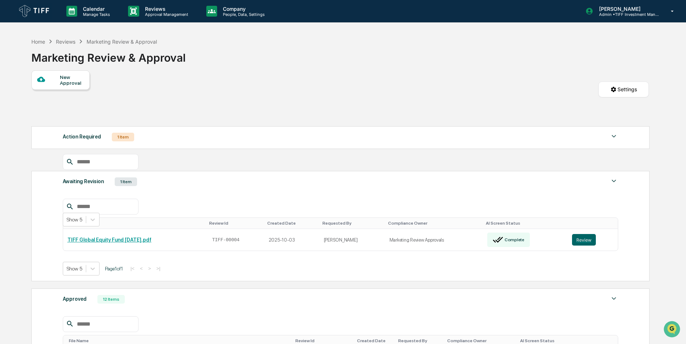
click at [153, 137] on div "Action Required 1 Item" at bounding box center [341, 137] width 556 height 10
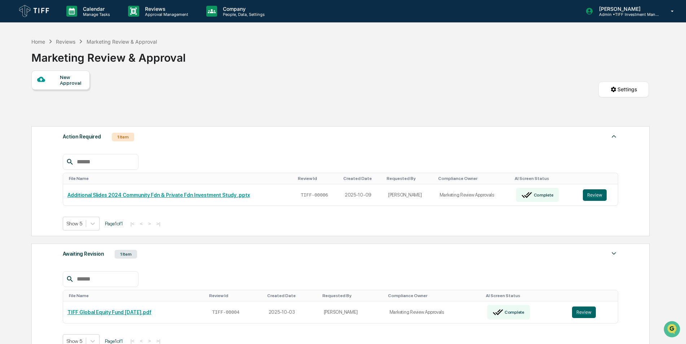
click at [207, 227] on div "Action Required 1 Item File Name Review Id Created Date Requested By Compliance…" at bounding box center [340, 181] width 618 height 110
drag, startPoint x: 247, startPoint y: 195, endPoint x: 66, endPoint y: 193, distance: 181.4
click at [66, 193] on td "Additional Slides 2024 Community Fdn & Private Fdn Investment Study .pptx" at bounding box center [179, 194] width 232 height 21
copy link "Additional Slides 2024 Community Fdn & Private Fdn Investment Study .pptx"
click at [460, 88] on div "New Approval Settings" at bounding box center [339, 96] width 617 height 52
